Goal: Book appointment/travel/reservation

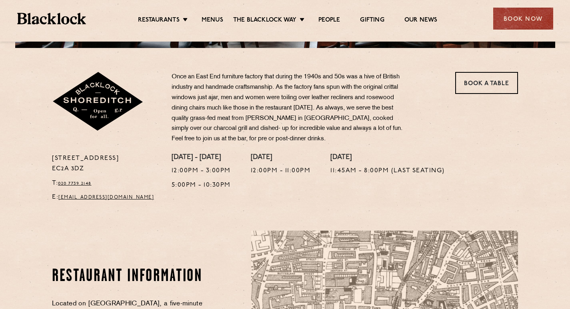
scroll to position [280, 0]
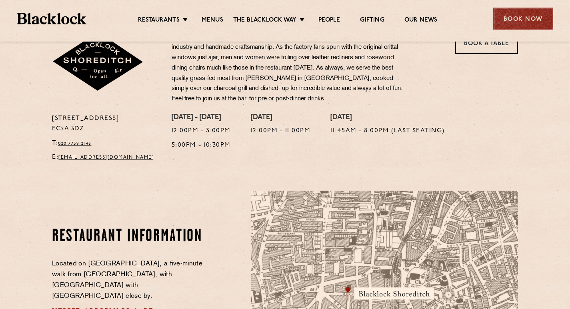
click at [535, 11] on div "Book Now" at bounding box center [523, 19] width 60 height 22
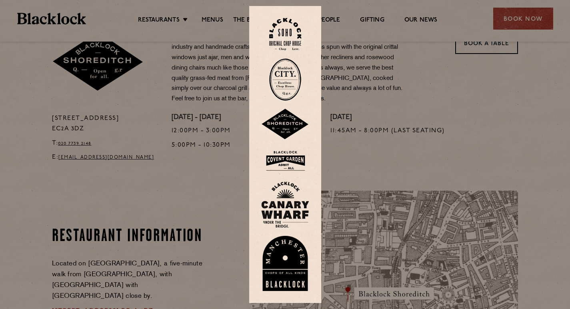
click at [281, 119] on img at bounding box center [285, 124] width 48 height 31
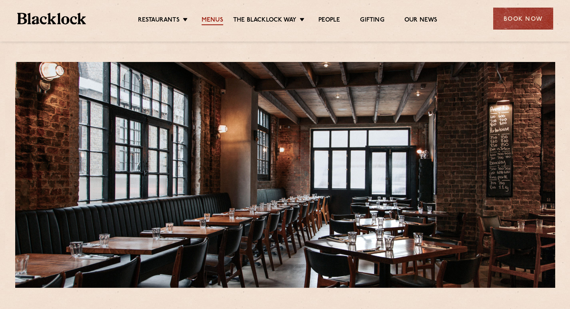
click at [212, 23] on link "Menus" at bounding box center [213, 20] width 22 height 9
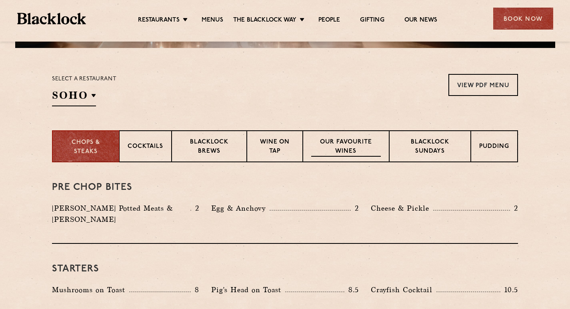
scroll to position [280, 0]
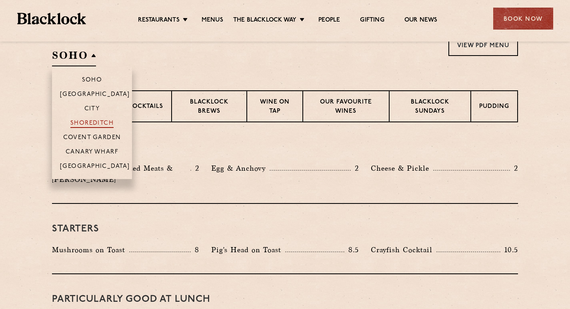
click at [96, 120] on p "Shoreditch" at bounding box center [92, 124] width 44 height 8
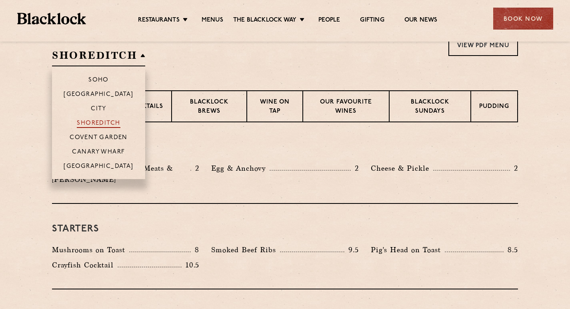
click at [104, 122] on p "Shoreditch" at bounding box center [99, 124] width 44 height 8
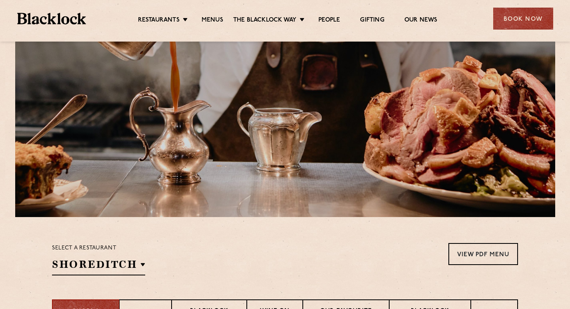
scroll to position [0, 0]
